Goal: Transaction & Acquisition: Download file/media

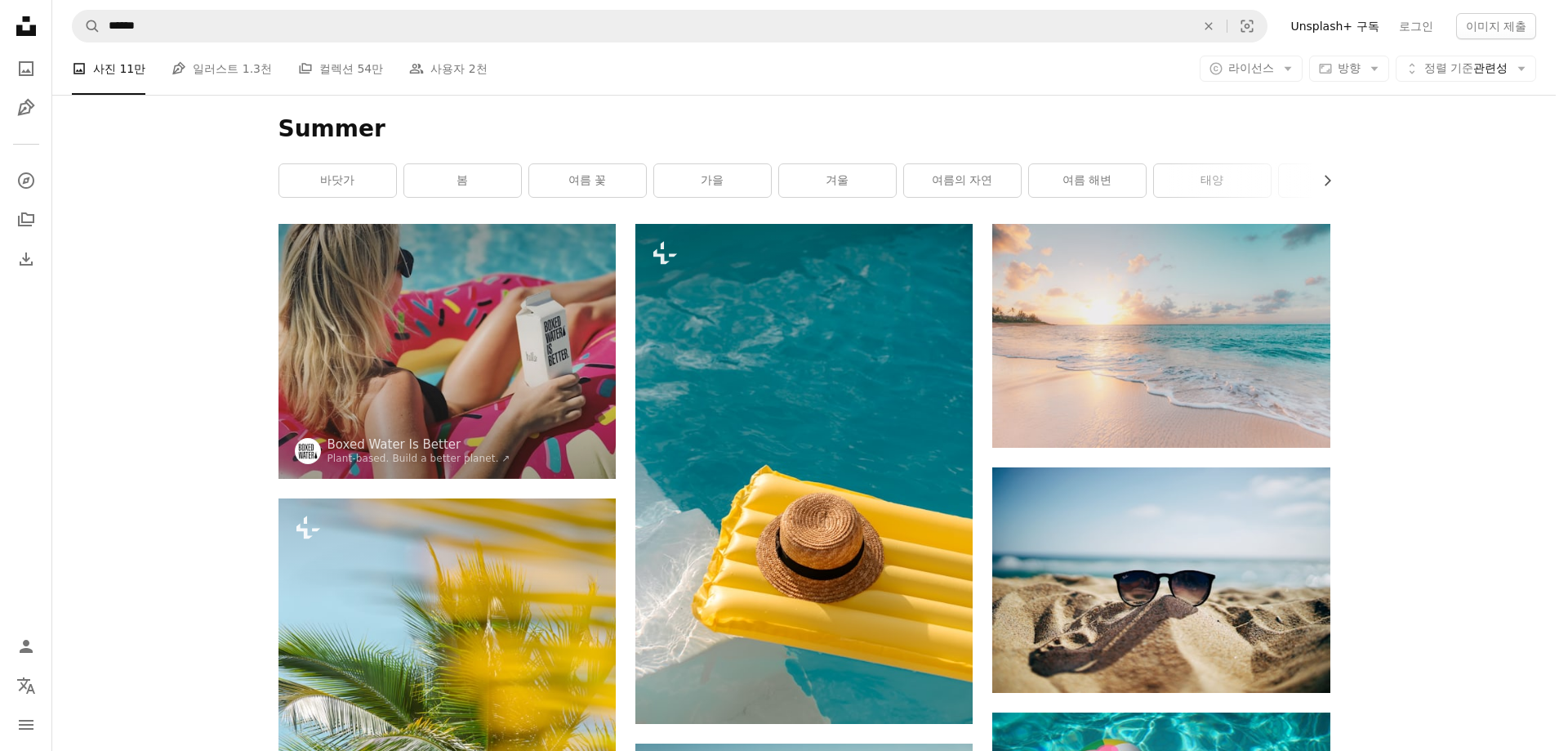
click at [1256, 65] on span "라이선스" at bounding box center [1251, 67] width 46 height 13
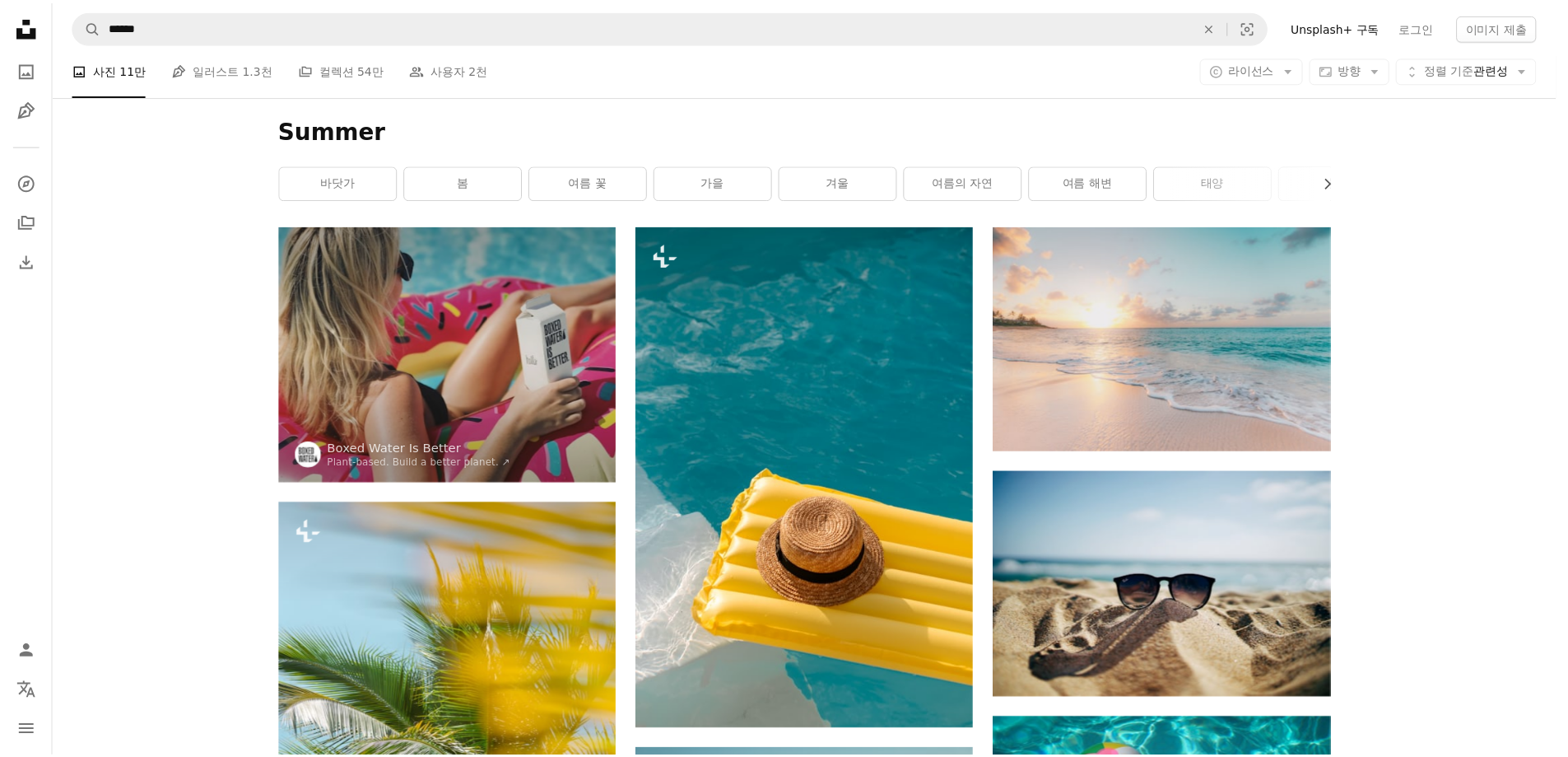
scroll to position [3212, 0]
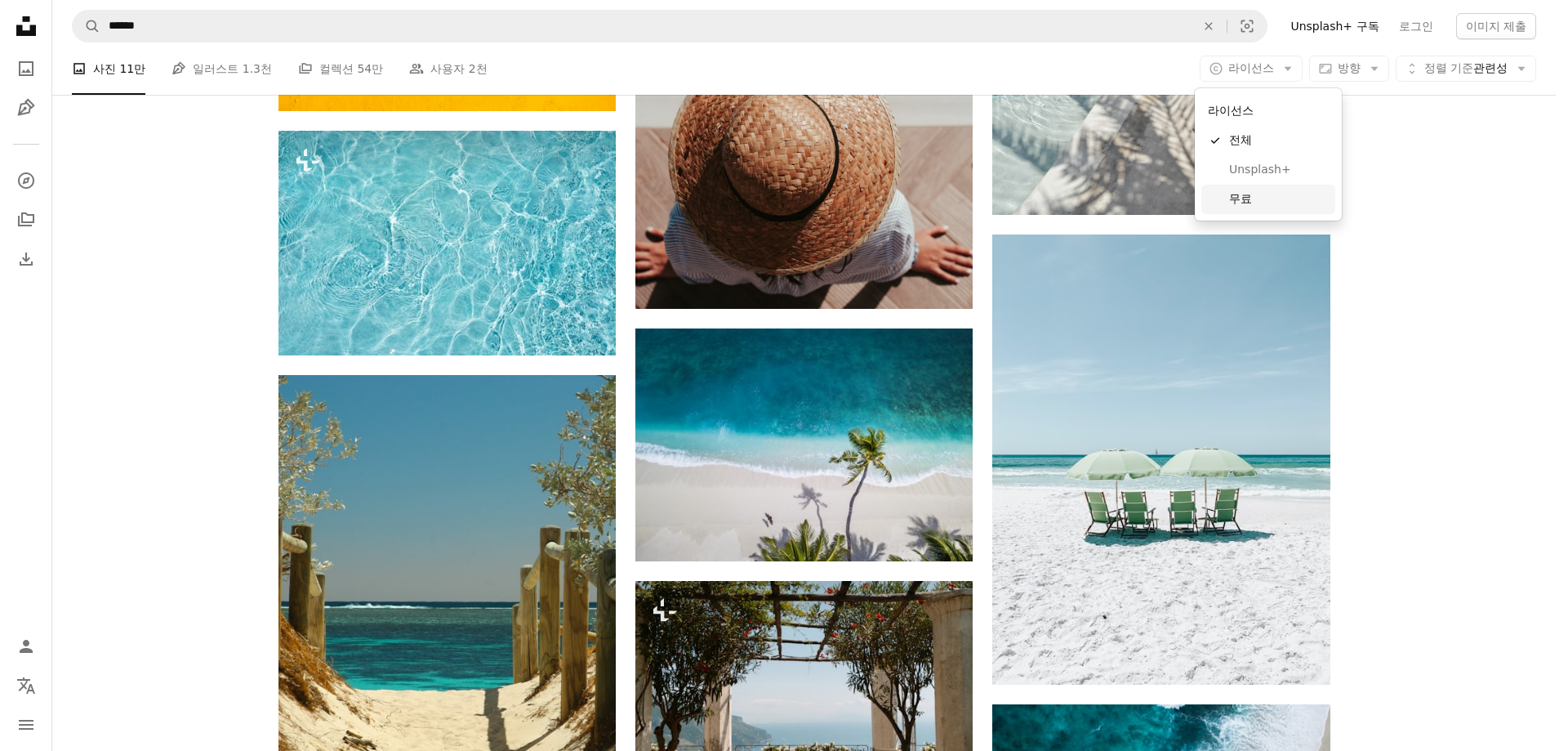
click at [1251, 201] on span "무료" at bounding box center [1279, 199] width 100 height 16
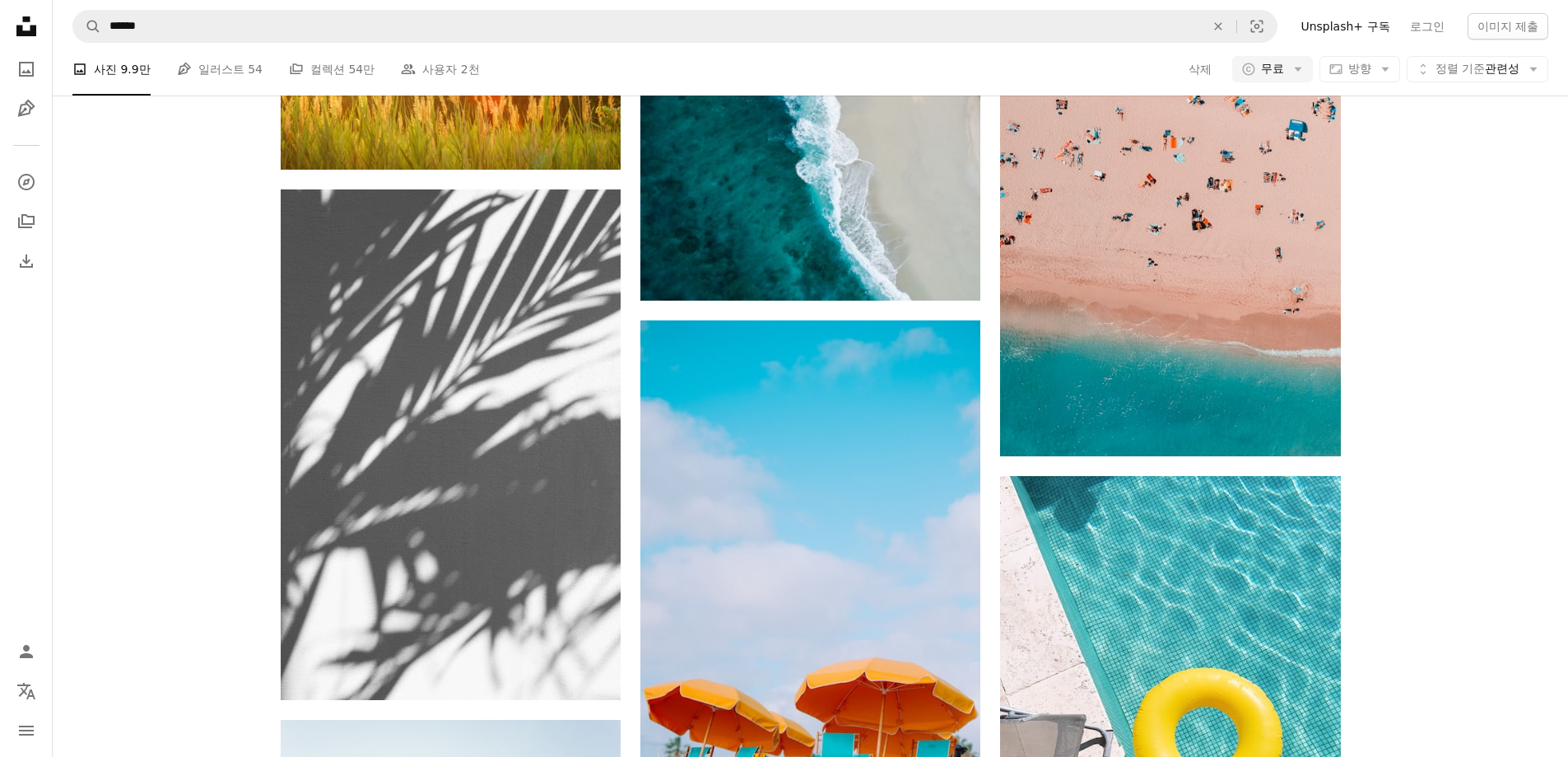
scroll to position [1318, 0]
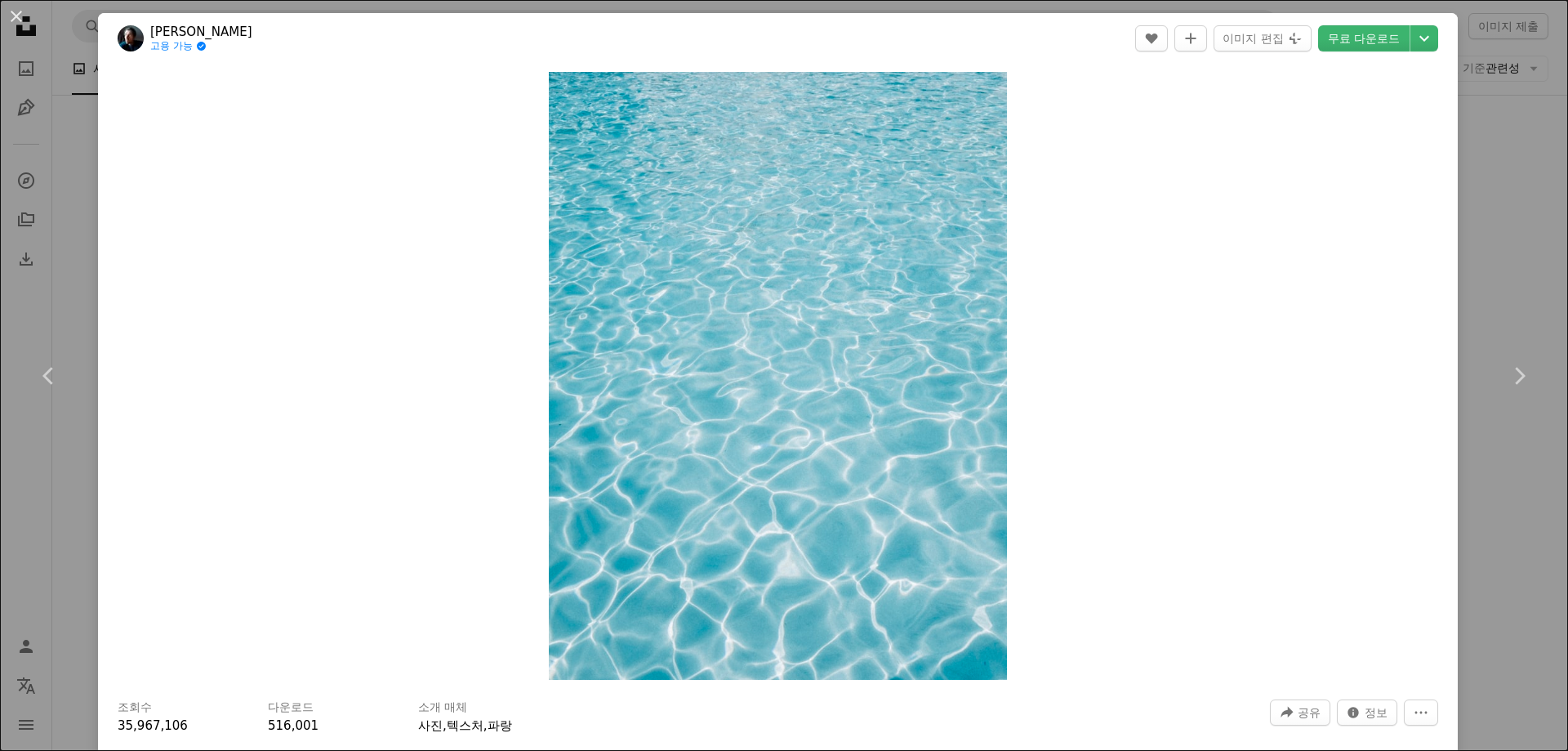
click at [1469, 550] on div "An X shape Chevron left Chevron right [PERSON_NAME] 고용 가능 A checkmark inside of…" at bounding box center [784, 375] width 1568 height 751
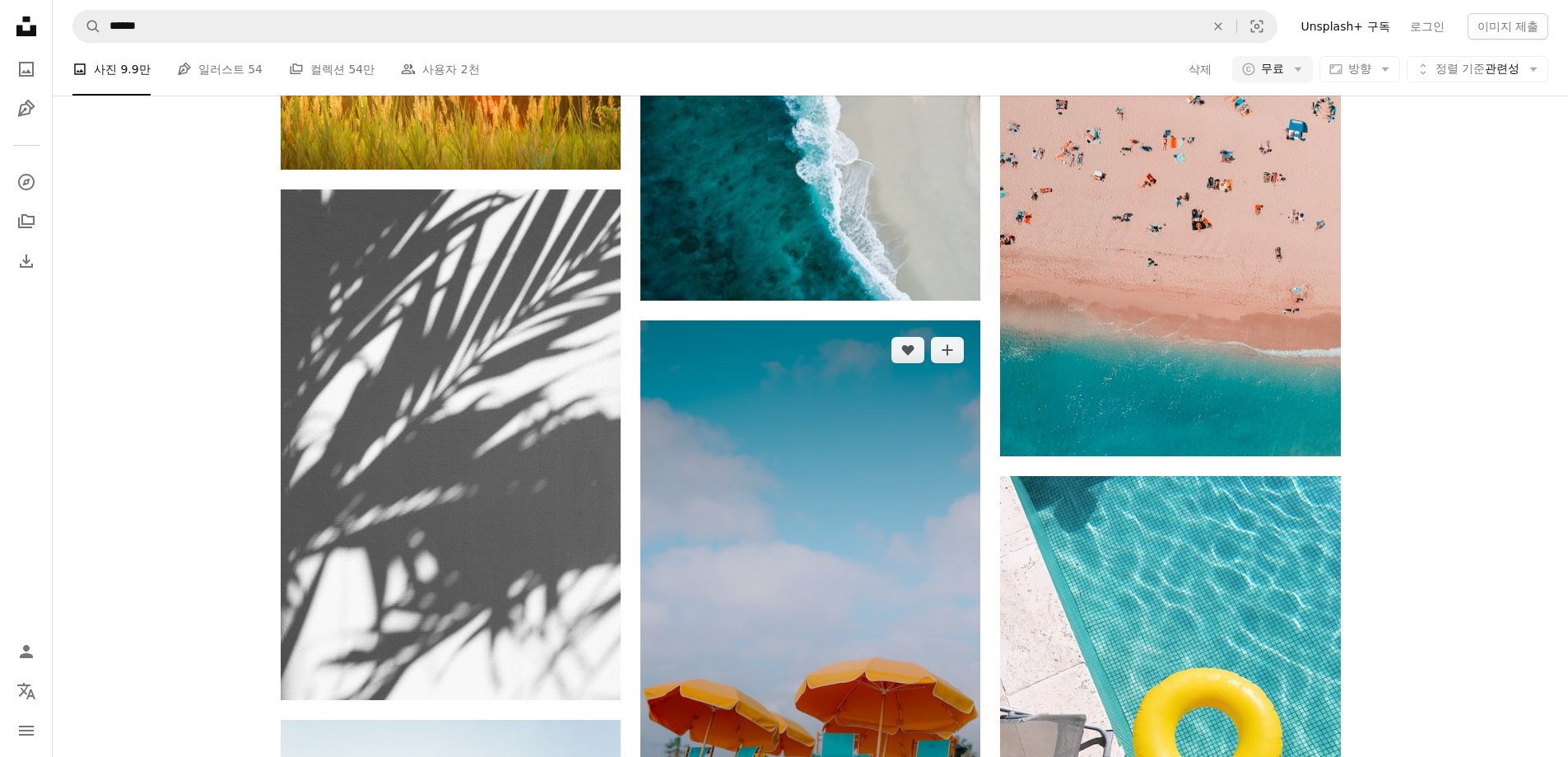
scroll to position [2881, 0]
